Goal: Check status: Check status

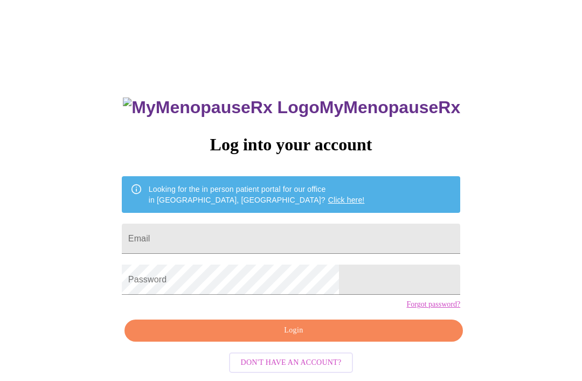
click at [301, 236] on input "Email" at bounding box center [291, 239] width 338 height 30
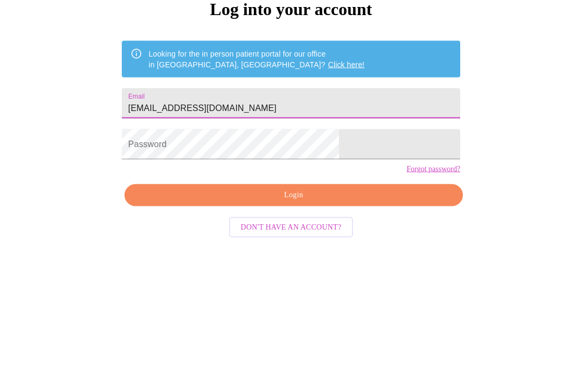
scroll to position [33, 0]
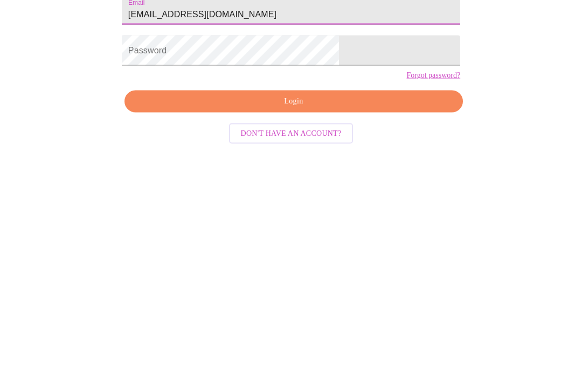
type input "[EMAIL_ADDRESS][DOMAIN_NAME]"
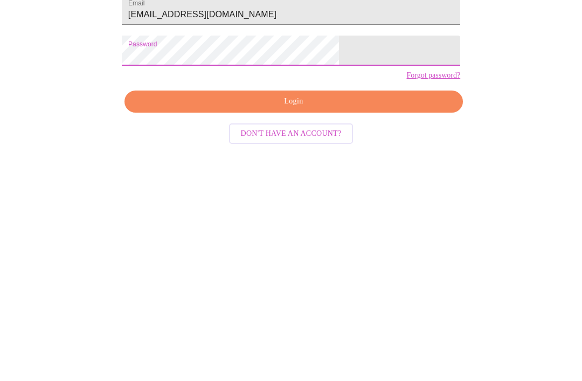
click at [351, 290] on span "Login" at bounding box center [294, 296] width 314 height 13
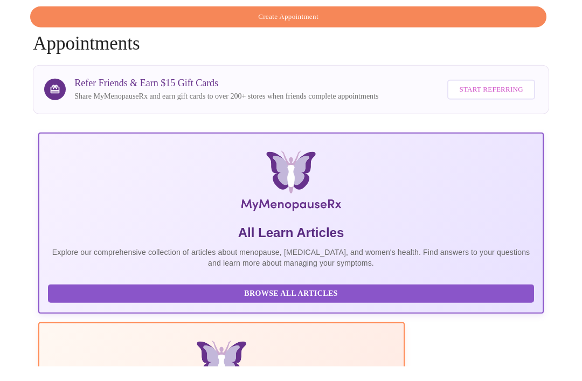
scroll to position [212, 0]
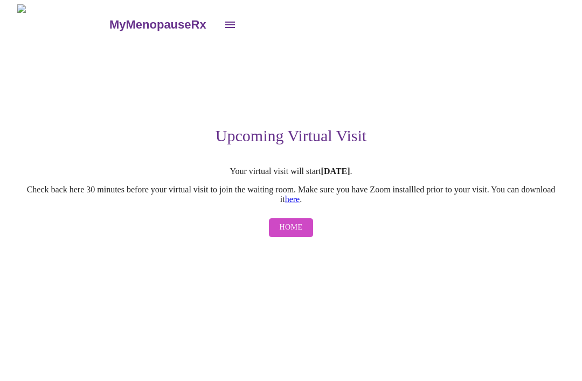
click at [300, 204] on link "here" at bounding box center [292, 199] width 15 height 9
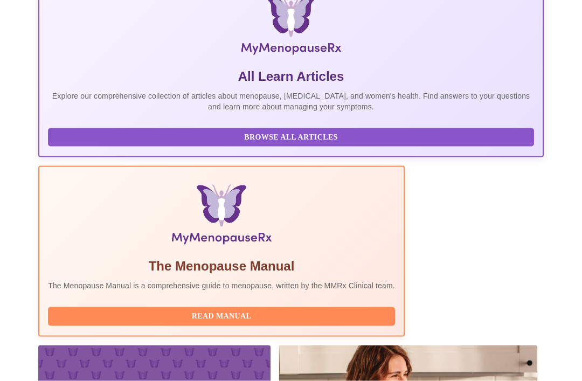
scroll to position [212, 0]
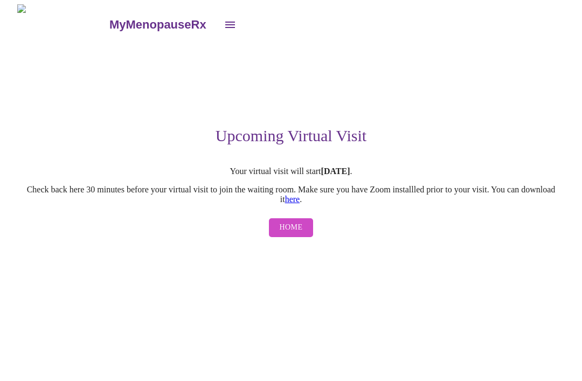
click at [300, 204] on link "here" at bounding box center [292, 199] width 15 height 9
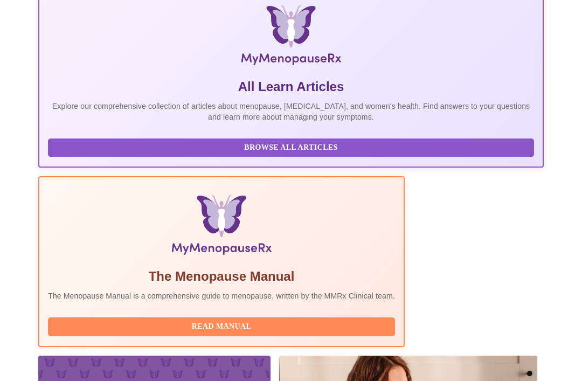
scroll to position [212, 0]
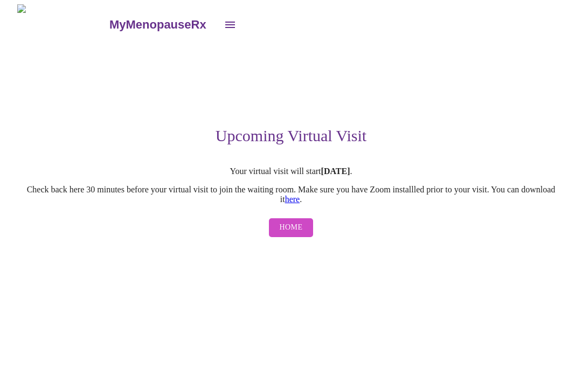
click at [290, 234] on span "Home" at bounding box center [291, 227] width 23 height 13
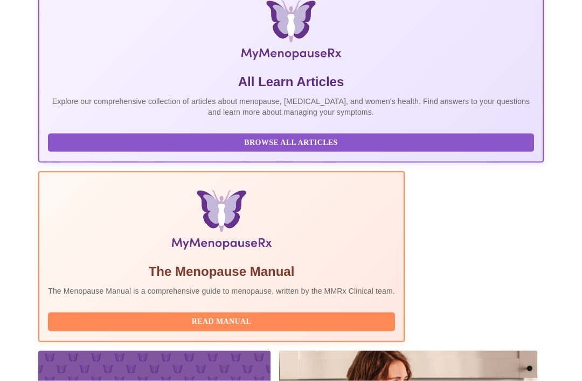
scroll to position [212, 0]
